Goal: Task Accomplishment & Management: Manage account settings

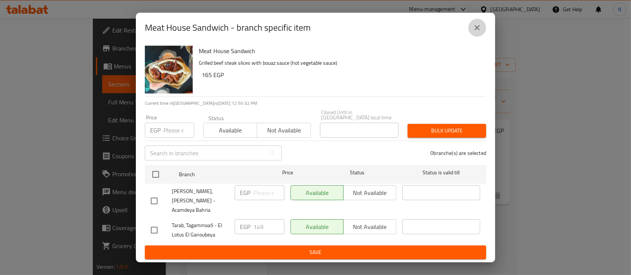
click at [481, 37] on button "close" at bounding box center [477, 28] width 18 height 18
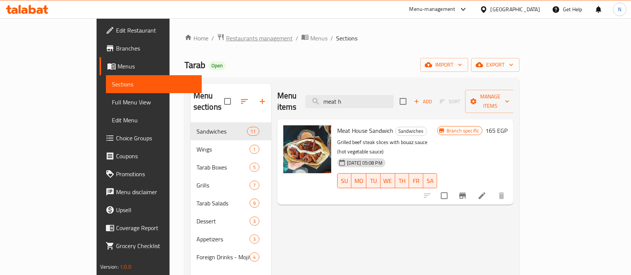
click at [226, 38] on span "Restaurants management" at bounding box center [259, 38] width 67 height 9
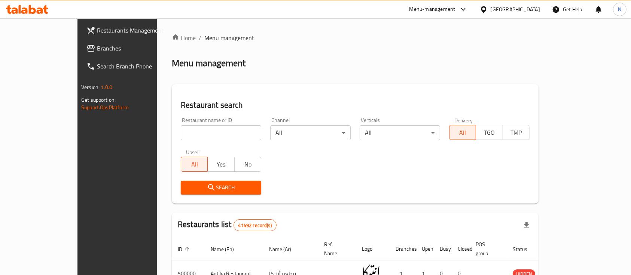
click at [182, 133] on input "search" at bounding box center [221, 132] width 80 height 15
paste input "692930"
type input "692930"
click button "Search" at bounding box center [221, 188] width 80 height 14
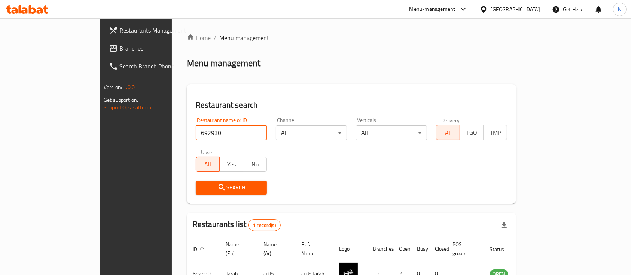
scroll to position [44, 0]
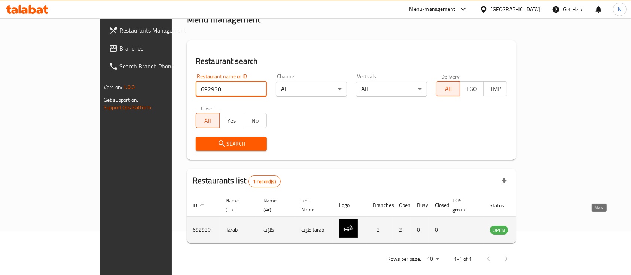
click at [537, 227] on icon "enhanced table" at bounding box center [533, 230] width 8 height 6
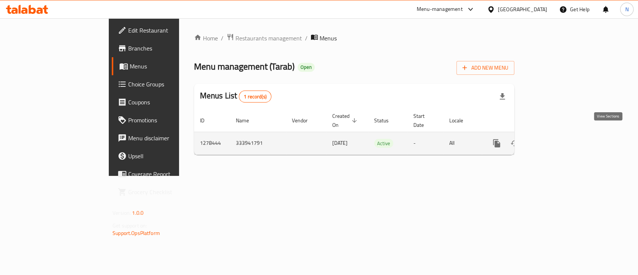
click at [555, 139] on icon "enhanced table" at bounding box center [550, 143] width 9 height 9
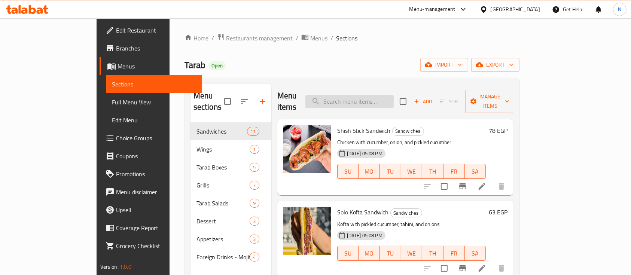
click at [380, 95] on input "search" at bounding box center [349, 101] width 88 height 13
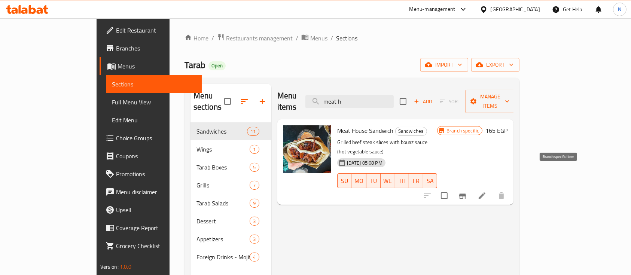
type input "meat h"
click at [467, 191] on icon "Branch-specific-item" at bounding box center [462, 195] width 9 height 9
